Goal: Task Accomplishment & Management: Manage account settings

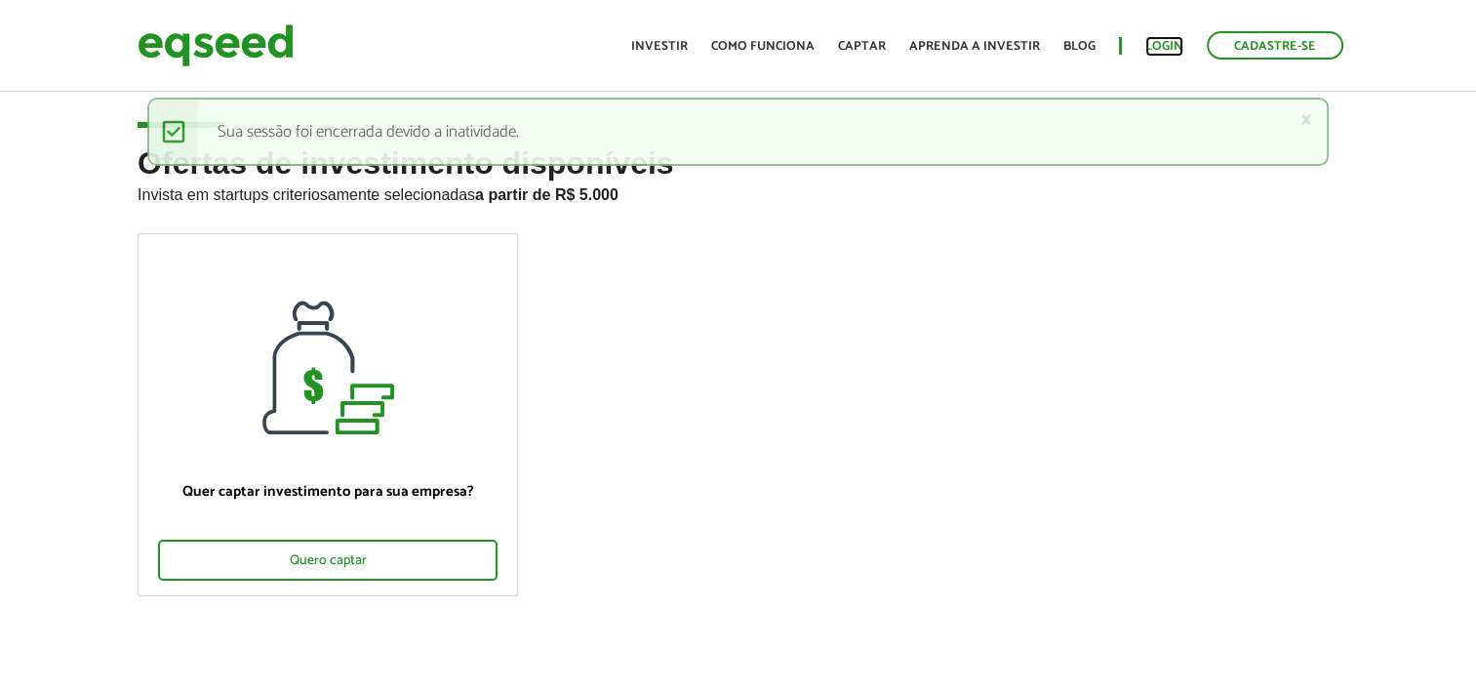
click at [1173, 43] on link "Login" at bounding box center [1164, 46] width 38 height 13
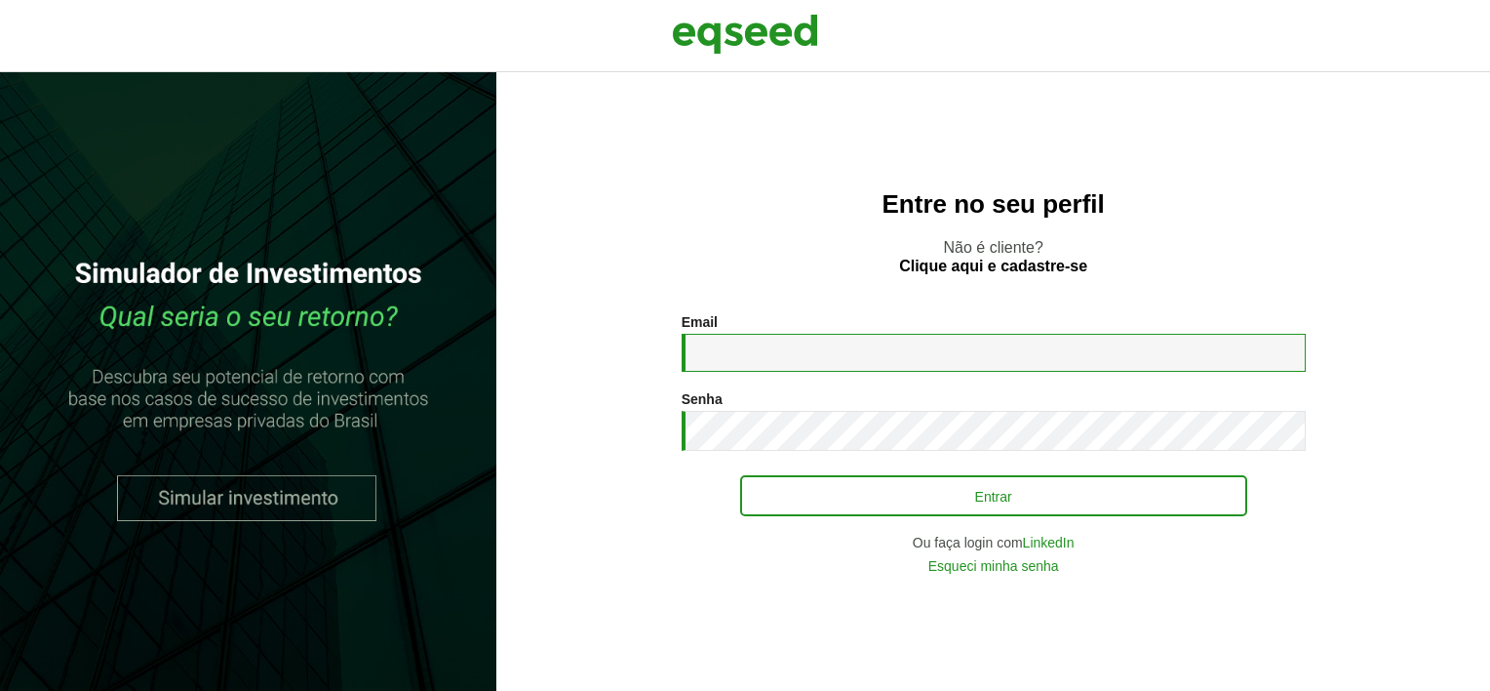
type input "**********"
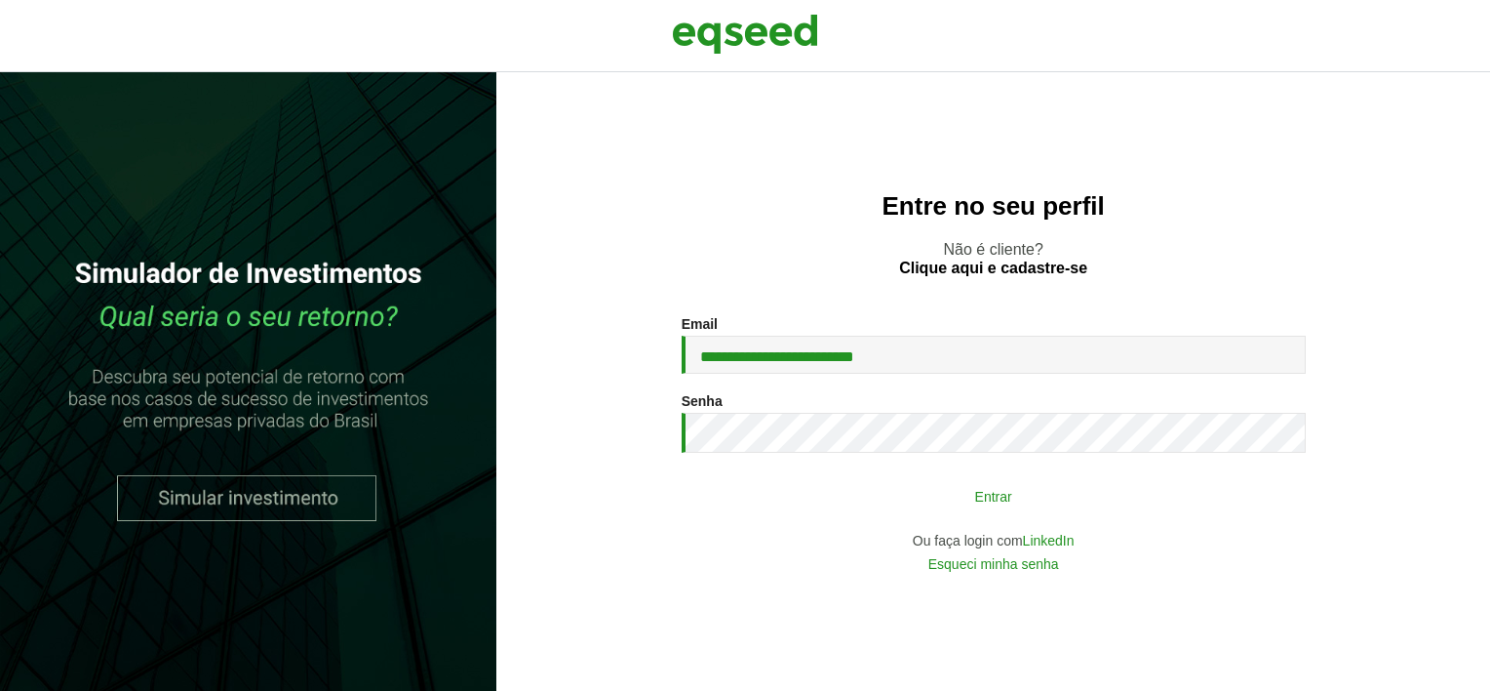
click at [1062, 492] on button "Entrar" at bounding box center [993, 495] width 507 height 37
